Goal: Information Seeking & Learning: Learn about a topic

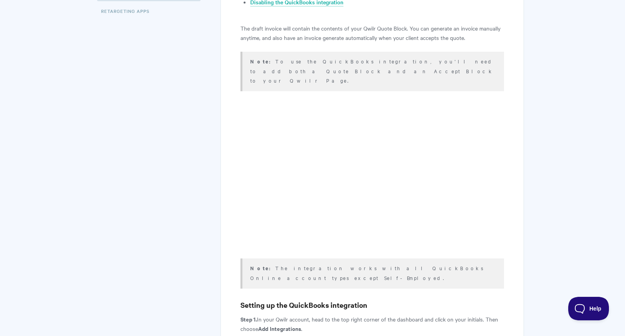
scroll to position [334, 0]
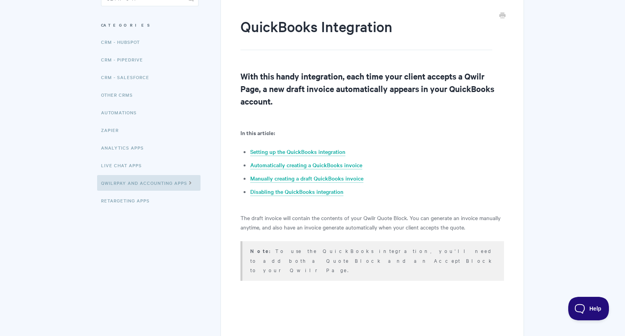
scroll to position [0, 0]
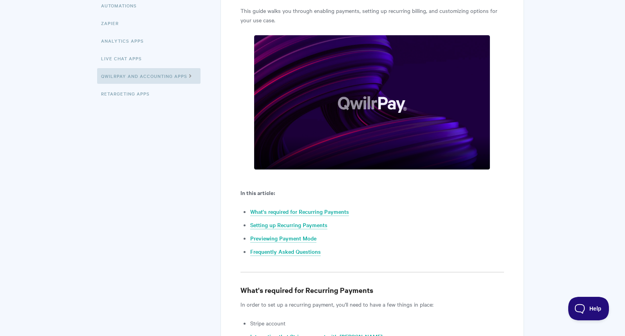
scroll to position [262, 0]
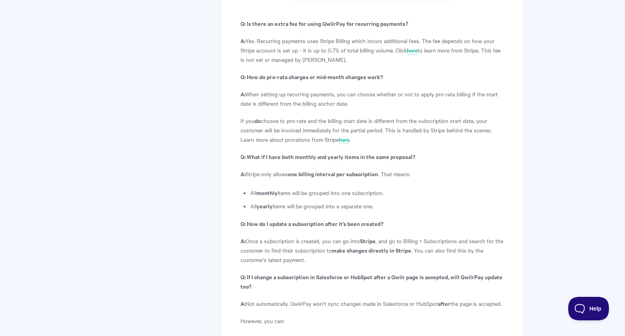
scroll to position [2793, 0]
